Goal: Contribute content: Add original content to the website for others to see

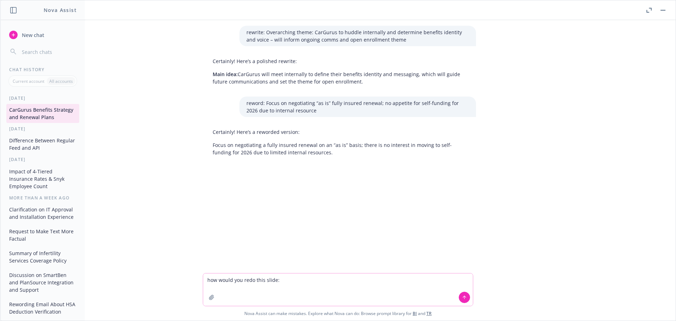
click at [213, 299] on icon "button" at bounding box center [212, 297] width 6 height 6
click at [211, 278] on textarea "how would you redo this slide:" at bounding box center [338, 289] width 270 height 32
drag, startPoint x: 211, startPoint y: 278, endPoint x: 299, endPoint y: 276, distance: 87.7
click at [299, 276] on textarea "how would you redo this slide:" at bounding box center [338, 289] width 270 height 32
paste textarea "CarGurus internal stakeholders to define company benefits identity and voice, w…"
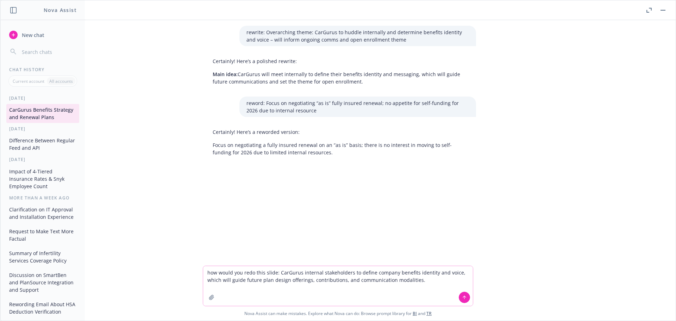
paste textarea "2026 Recommended Considerations Convert to self-funding Introduce third plan op…"
type textarea "how would you redo this slide: CarGurus internal stakeholders to define company…"
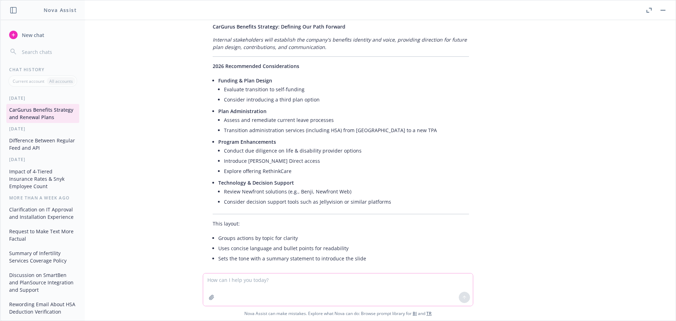
scroll to position [248, 0]
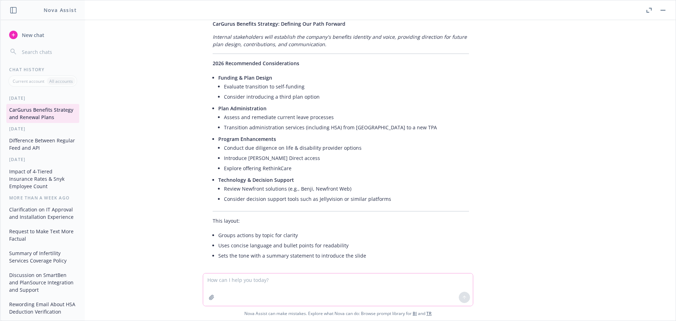
paste textarea "Directives Focus on negotiating “as is” fully insured renewal; no appetite for …"
type textarea "Directives Focus on negotiating “as is” fully insured renewal; no appetite for …"
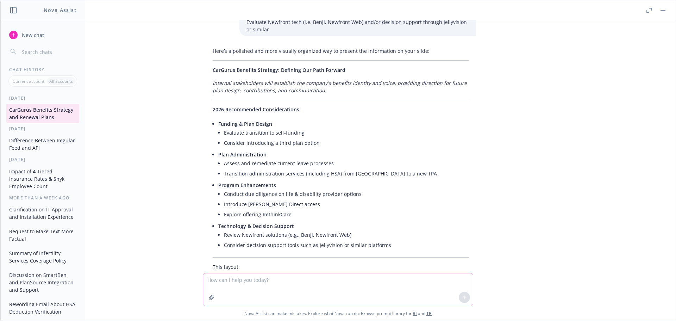
scroll to position [201, 0]
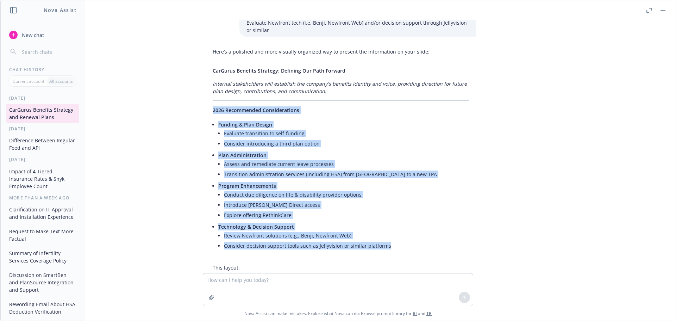
drag, startPoint x: 392, startPoint y: 240, endPoint x: 209, endPoint y: 101, distance: 229.3
click at [209, 101] on div "Here’s a polished and more visually organized way to present the information on…" at bounding box center [341, 177] width 270 height 265
copy div "2026 Recommended Considerations Funding & Plan Design Evaluate transition to se…"
